Goal: Information Seeking & Learning: Learn about a topic

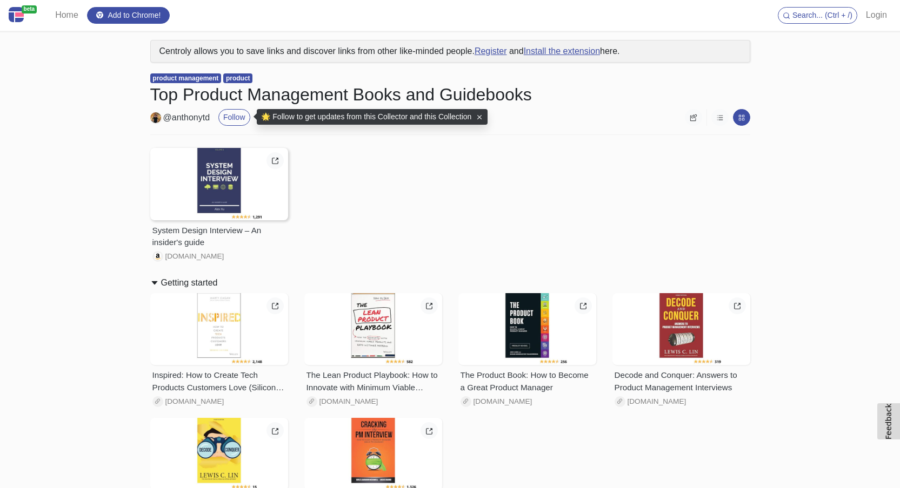
click at [229, 180] on div at bounding box center [219, 184] width 138 height 72
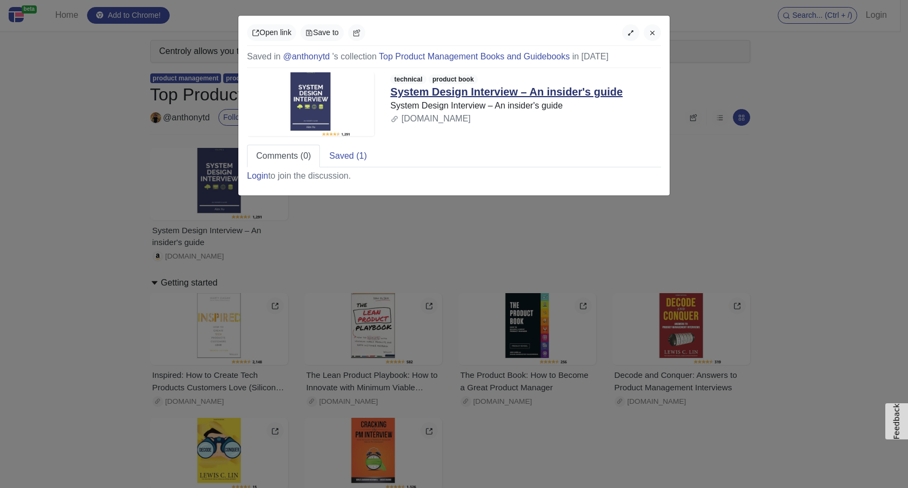
click at [492, 89] on link "System Design Interview – An insider's guide" at bounding box center [506, 92] width 232 height 12
click at [656, 35] on button "button" at bounding box center [651, 32] width 17 height 17
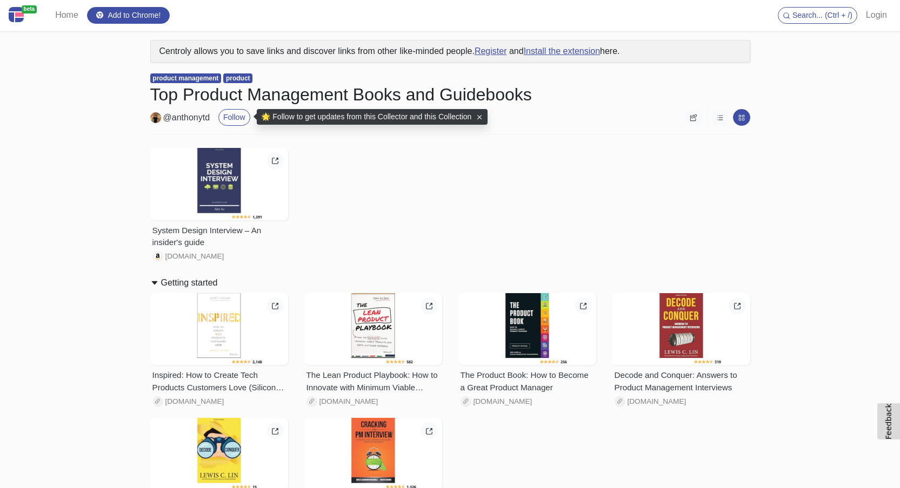
click at [192, 78] on span "product management" at bounding box center [185, 78] width 71 height 10
click at [18, 16] on img at bounding box center [16, 14] width 15 height 15
